Goal: Task Accomplishment & Management: Manage account settings

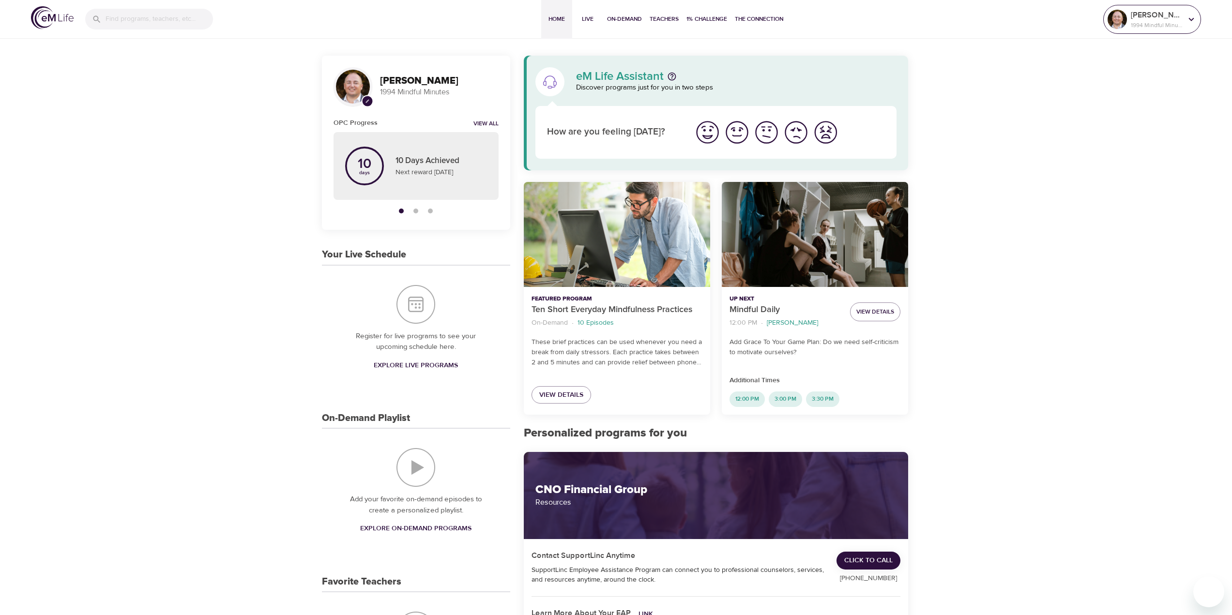
click at [1149, 16] on p "[PERSON_NAME]" at bounding box center [1156, 15] width 51 height 12
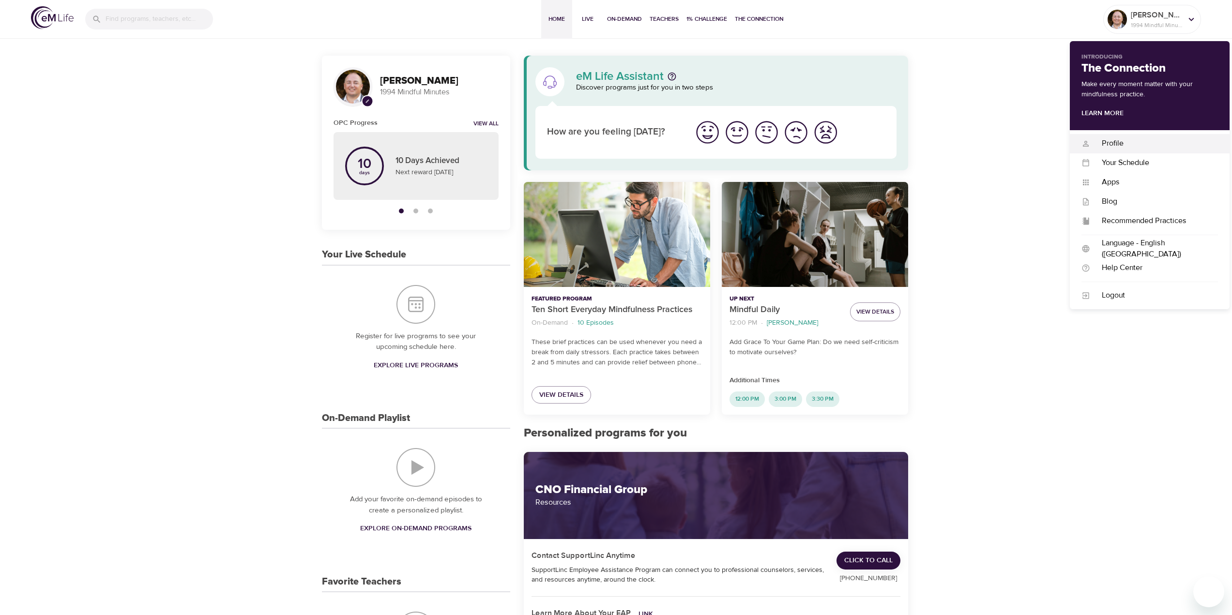
click at [1113, 142] on div "Profile" at bounding box center [1154, 143] width 128 height 11
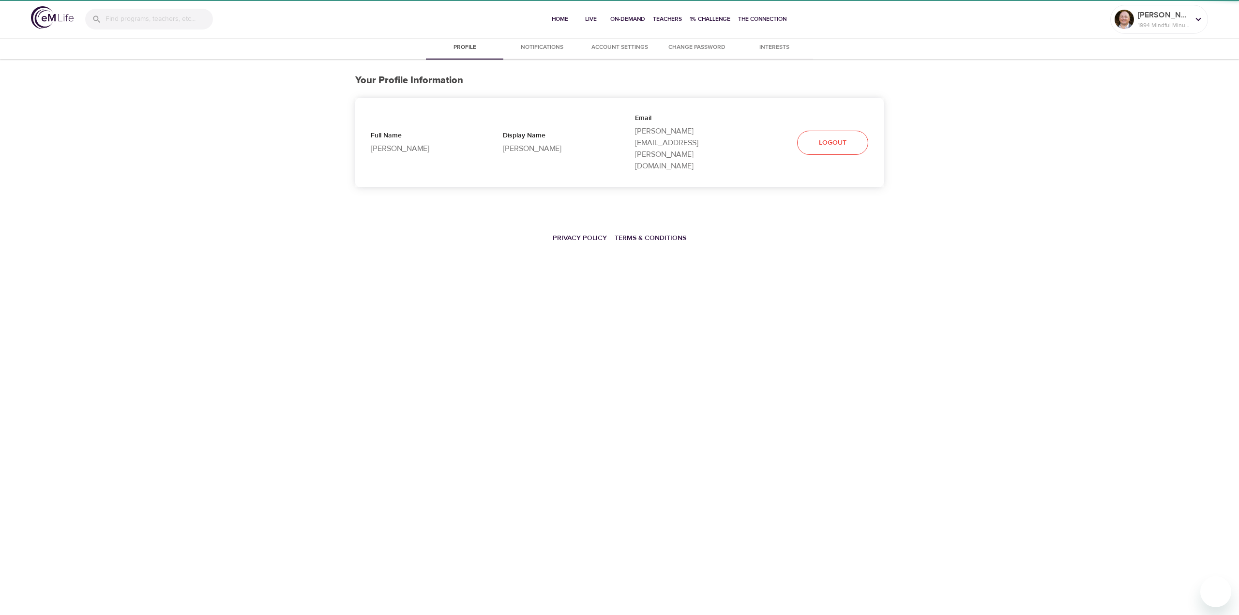
select select "10"
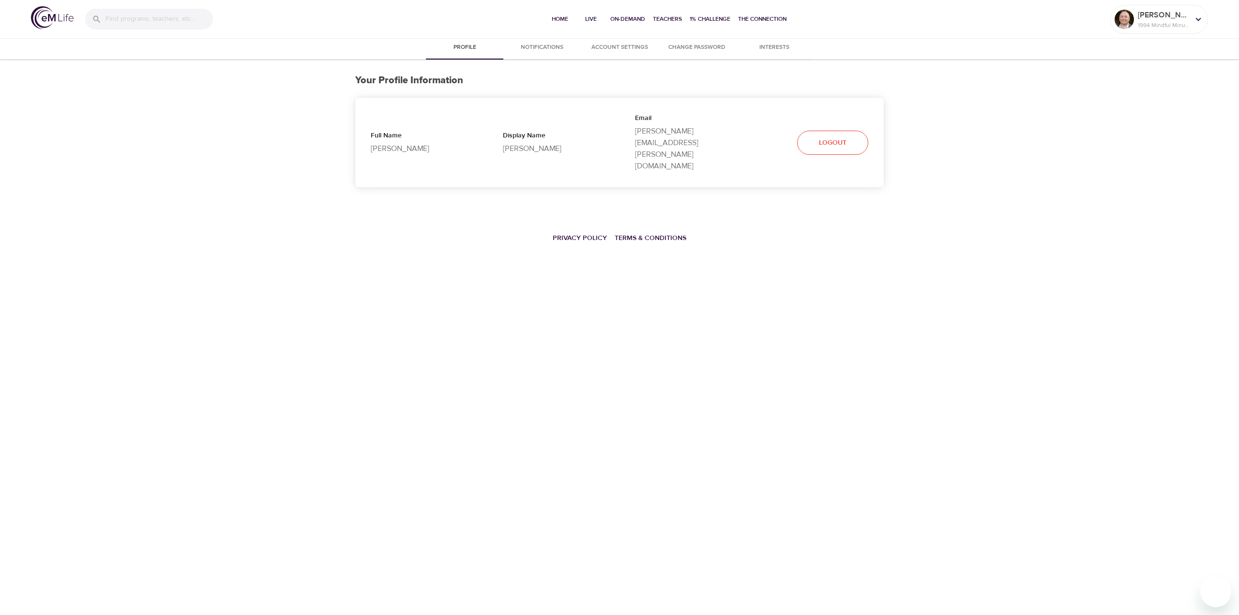
select select "10"
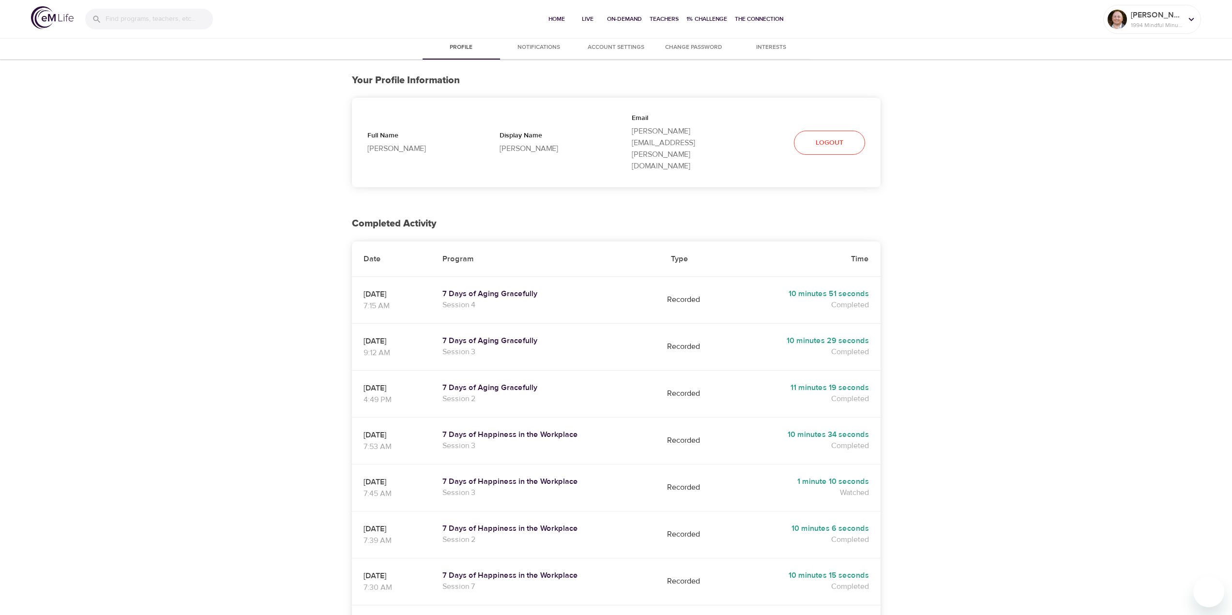
drag, startPoint x: 254, startPoint y: 272, endPoint x: 236, endPoint y: 91, distance: 181.9
click at [254, 272] on div "Profile Notifications Account Settings Change Password Interests Your Profile I…" at bounding box center [616, 449] width 1232 height 827
